Goal: Task Accomplishment & Management: Manage account settings

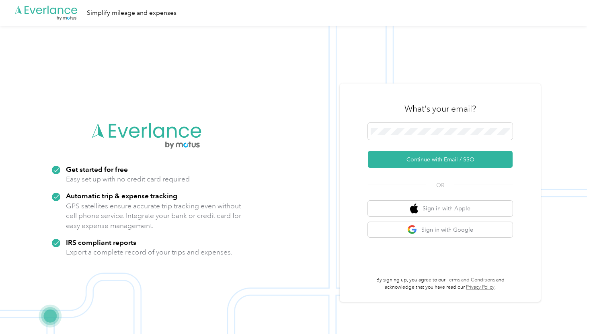
click at [434, 141] on div at bounding box center [440, 133] width 145 height 20
click at [438, 162] on button "Continue with Email / SSO" at bounding box center [440, 159] width 145 height 17
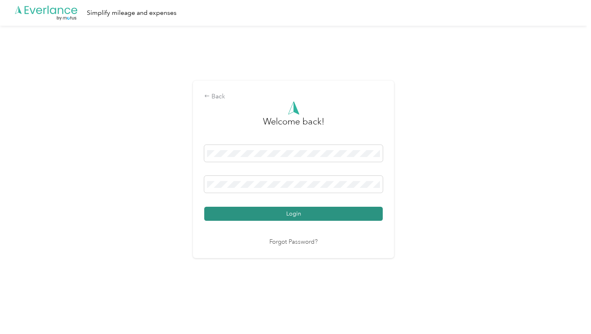
click at [284, 220] on button "Login" at bounding box center [293, 214] width 178 height 14
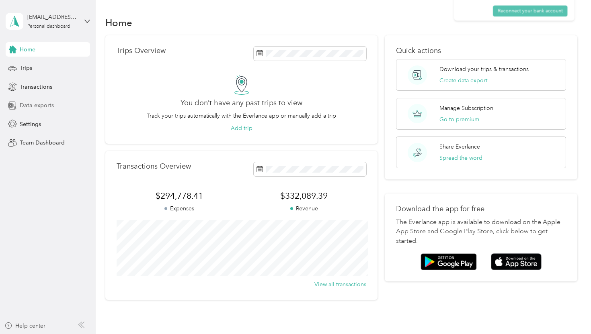
click at [35, 103] on span "Data exports" at bounding box center [37, 105] width 34 height 8
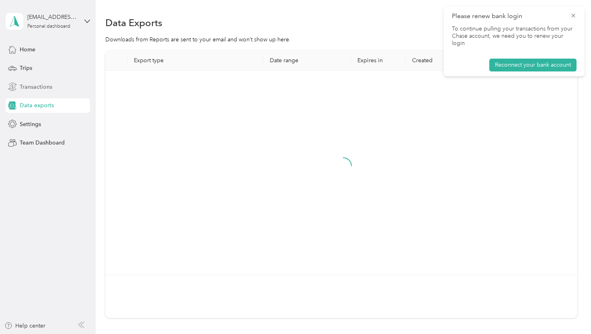
click at [39, 88] on span "Transactions" at bounding box center [36, 87] width 33 height 8
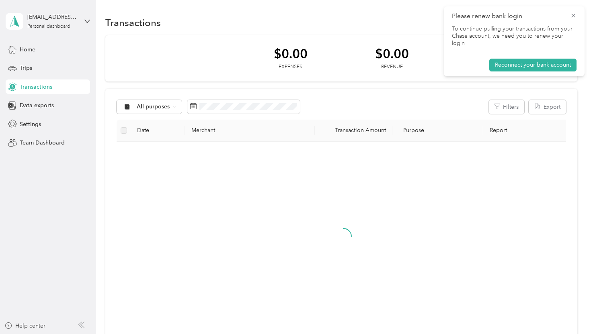
click at [39, 88] on span "Transactions" at bounding box center [36, 87] width 33 height 8
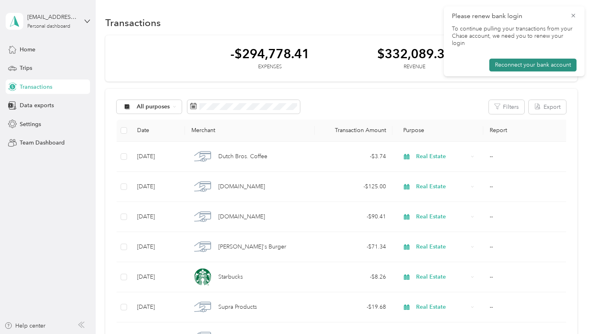
click at [553, 59] on button "Reconnect your bank account" at bounding box center [532, 65] width 87 height 13
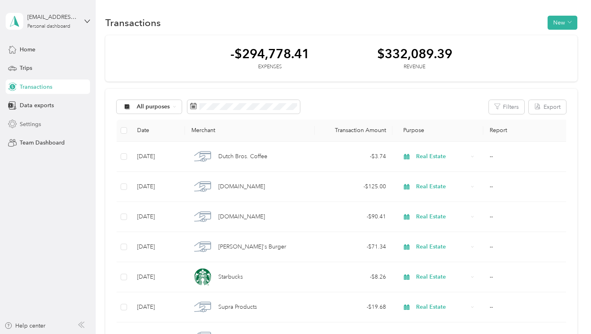
click at [33, 121] on span "Settings" at bounding box center [30, 124] width 21 height 8
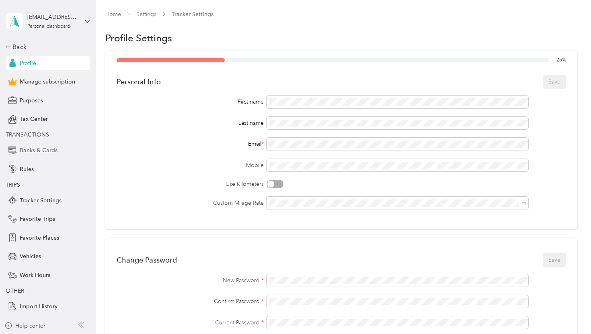
click at [53, 151] on span "Banks & Cards" at bounding box center [39, 150] width 38 height 8
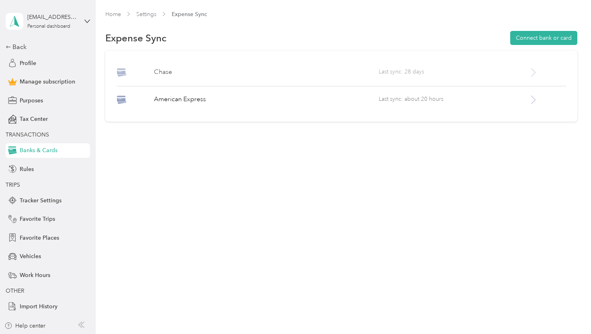
click at [538, 81] on div "[PERSON_NAME] Last sync: 28 days" at bounding box center [341, 76] width 449 height 19
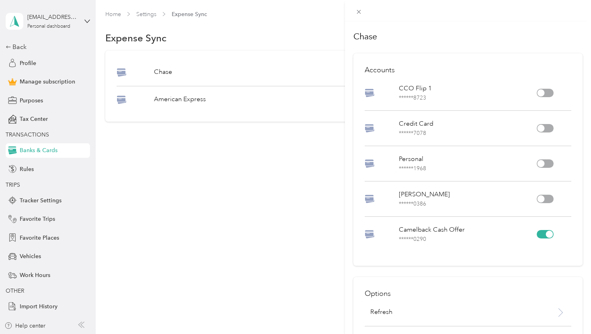
scroll to position [56, 0]
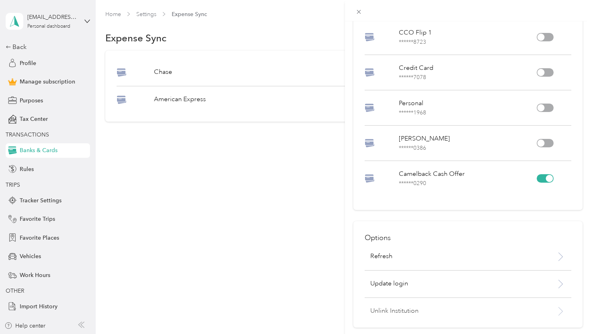
click at [405, 313] on p "Unlink Institution" at bounding box center [453, 312] width 167 height 10
click at [471, 292] on button "Unlink" at bounding box center [480, 290] width 28 height 14
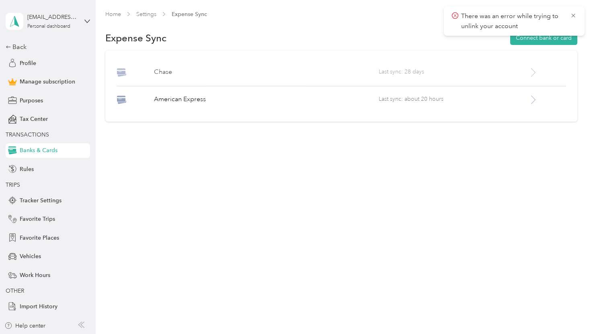
click at [528, 69] on span "Last sync: 28 days" at bounding box center [452, 72] width 149 height 10
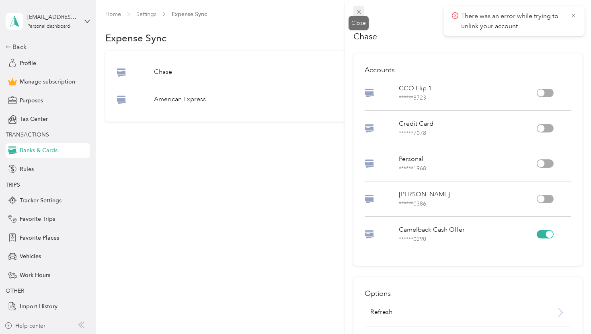
click at [356, 12] on icon at bounding box center [358, 11] width 7 height 7
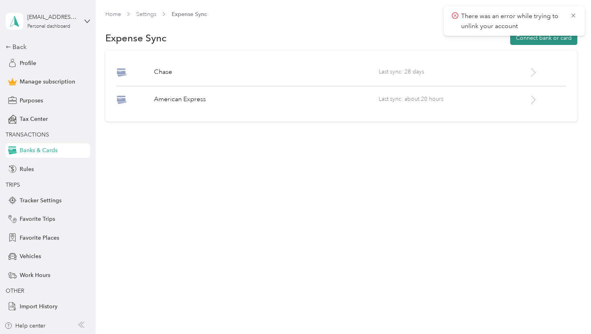
click at [555, 38] on button "Connect bank or card" at bounding box center [543, 38] width 67 height 14
click at [37, 34] on div "[EMAIL_ADDRESS][DOMAIN_NAME] Personal dashboard" at bounding box center [48, 21] width 84 height 28
click at [53, 70] on div "You’re signed in as [EMAIL_ADDRESS][DOMAIN_NAME] Log out" at bounding box center [90, 52] width 169 height 45
drag, startPoint x: 53, startPoint y: 70, endPoint x: 590, endPoint y: 53, distance: 537.8
click at [587, 53] on section "[EMAIL_ADDRESS][DOMAIN_NAME] Personal dashboard Back Profile Manage subscriptio…" at bounding box center [293, 167] width 587 height 334
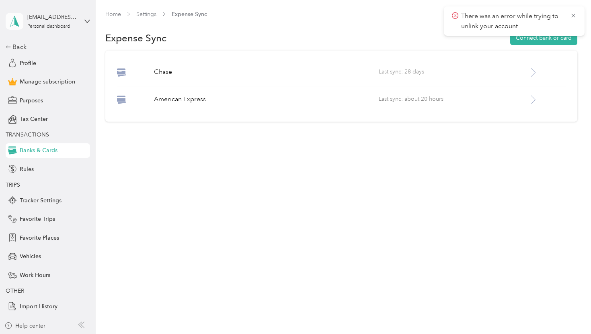
click at [20, 20] on icon at bounding box center [14, 21] width 12 height 11
click at [41, 64] on div "Log out" at bounding box center [28, 65] width 31 height 8
